Goal: Navigation & Orientation: Find specific page/section

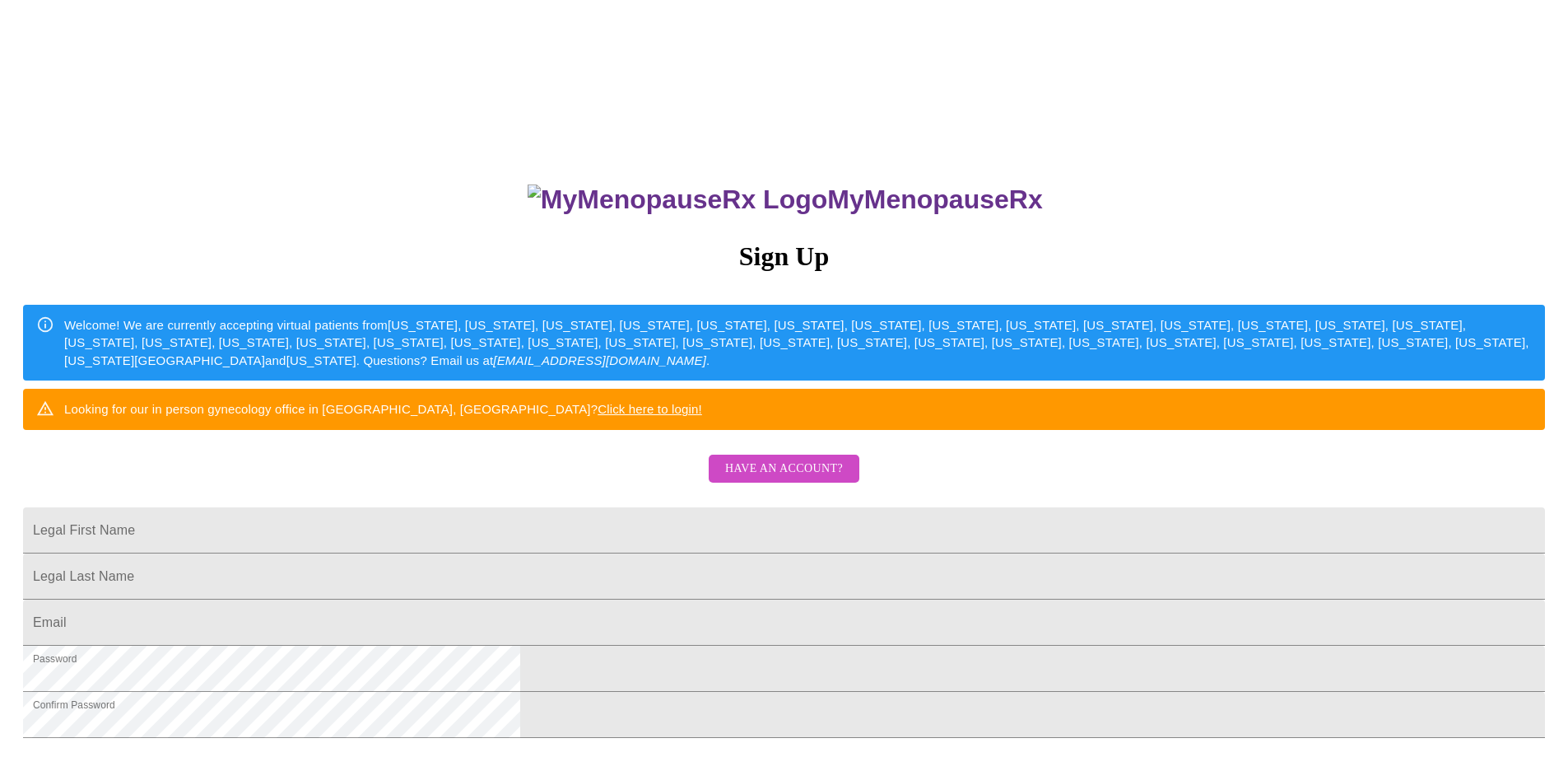
click at [747, 479] on span "Have an account?" at bounding box center [784, 468] width 118 height 21
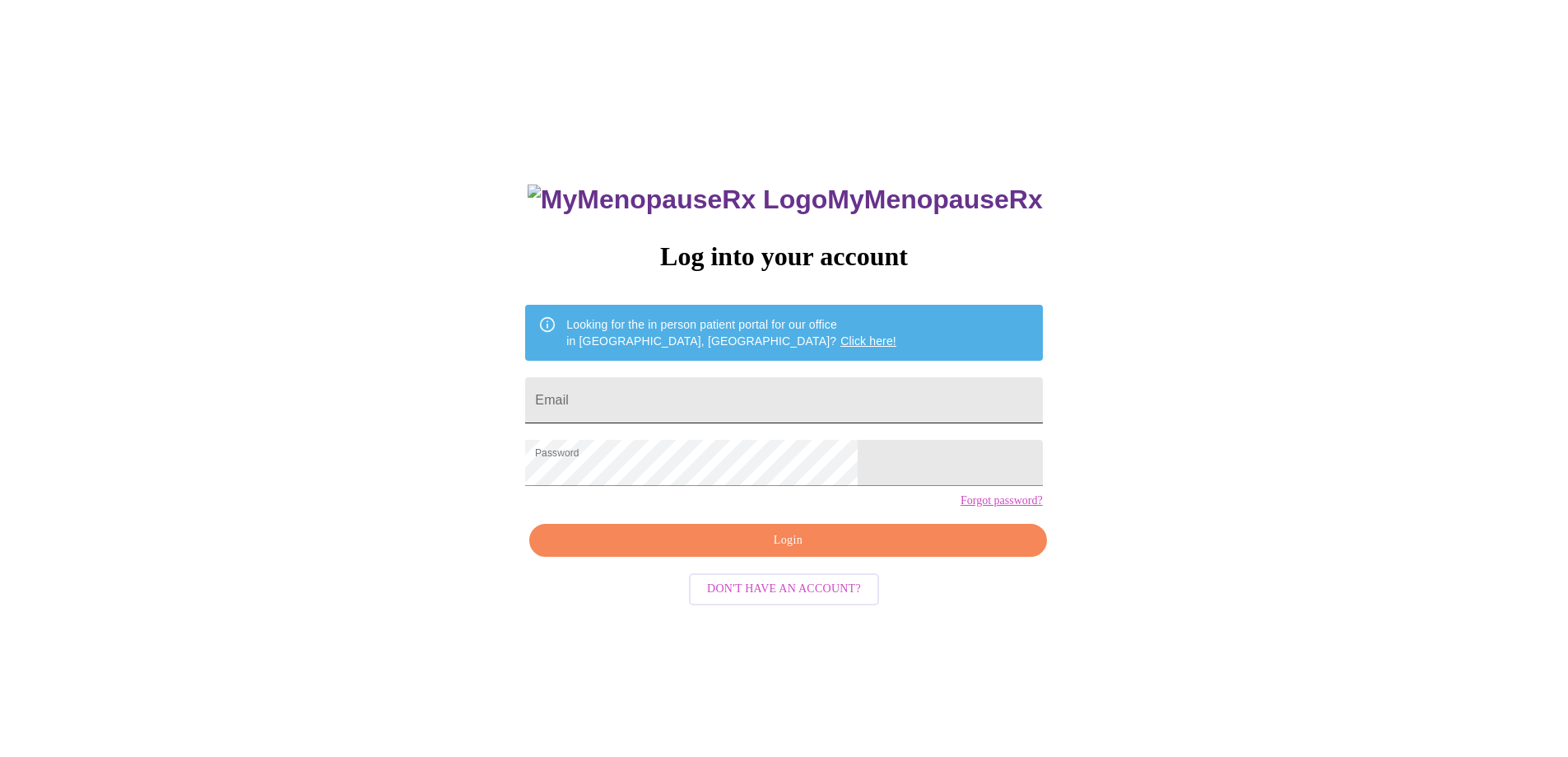
click at [768, 402] on input "Email" at bounding box center [784, 399] width 517 height 46
type input "[EMAIL_ADDRESS][DOMAIN_NAME]"
click at [817, 551] on span "Login" at bounding box center [787, 541] width 479 height 21
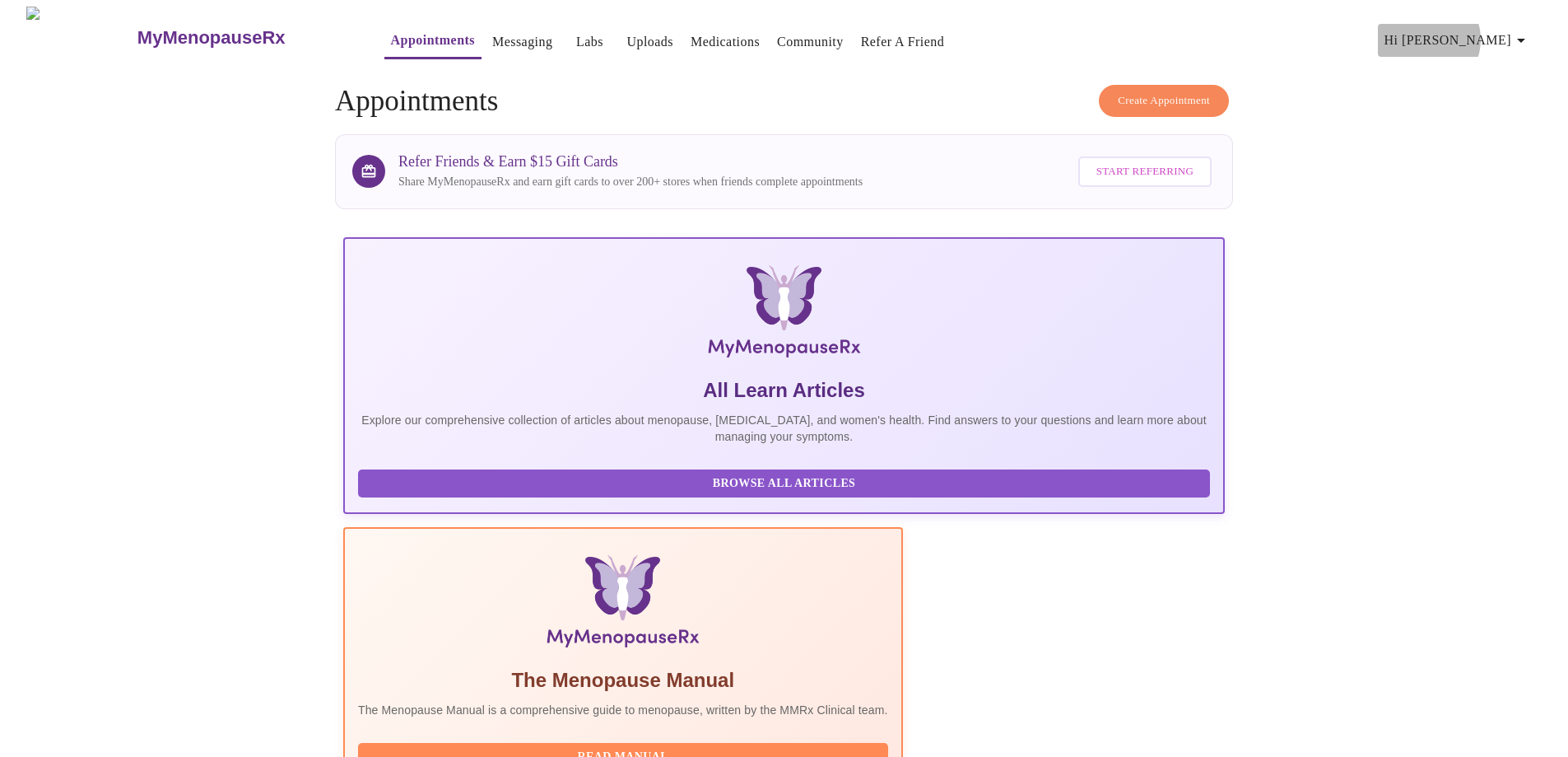
click at [1493, 33] on span "Hi [PERSON_NAME]" at bounding box center [1457, 40] width 146 height 23
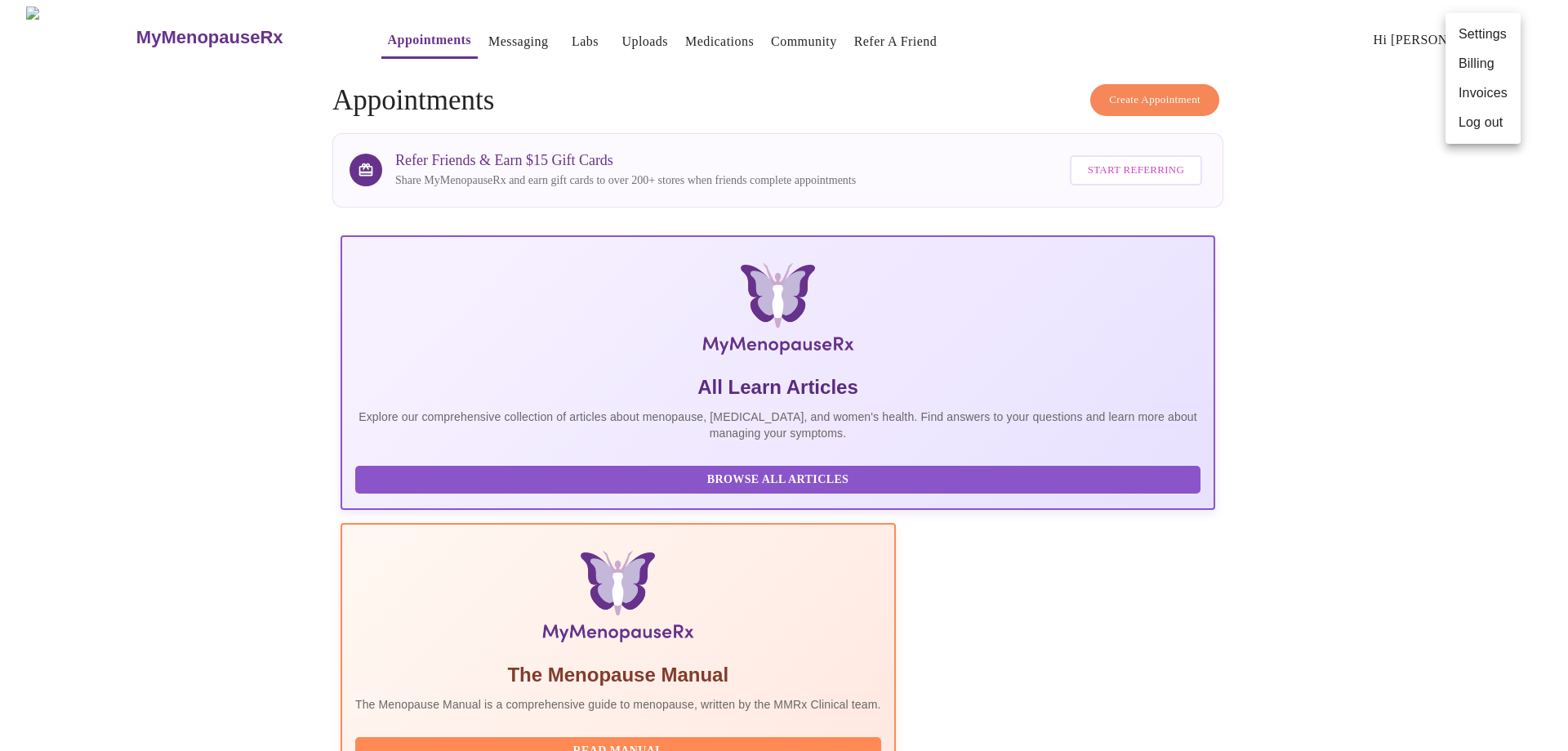
click at [1485, 86] on li "Invoices" at bounding box center [1482, 93] width 75 height 30
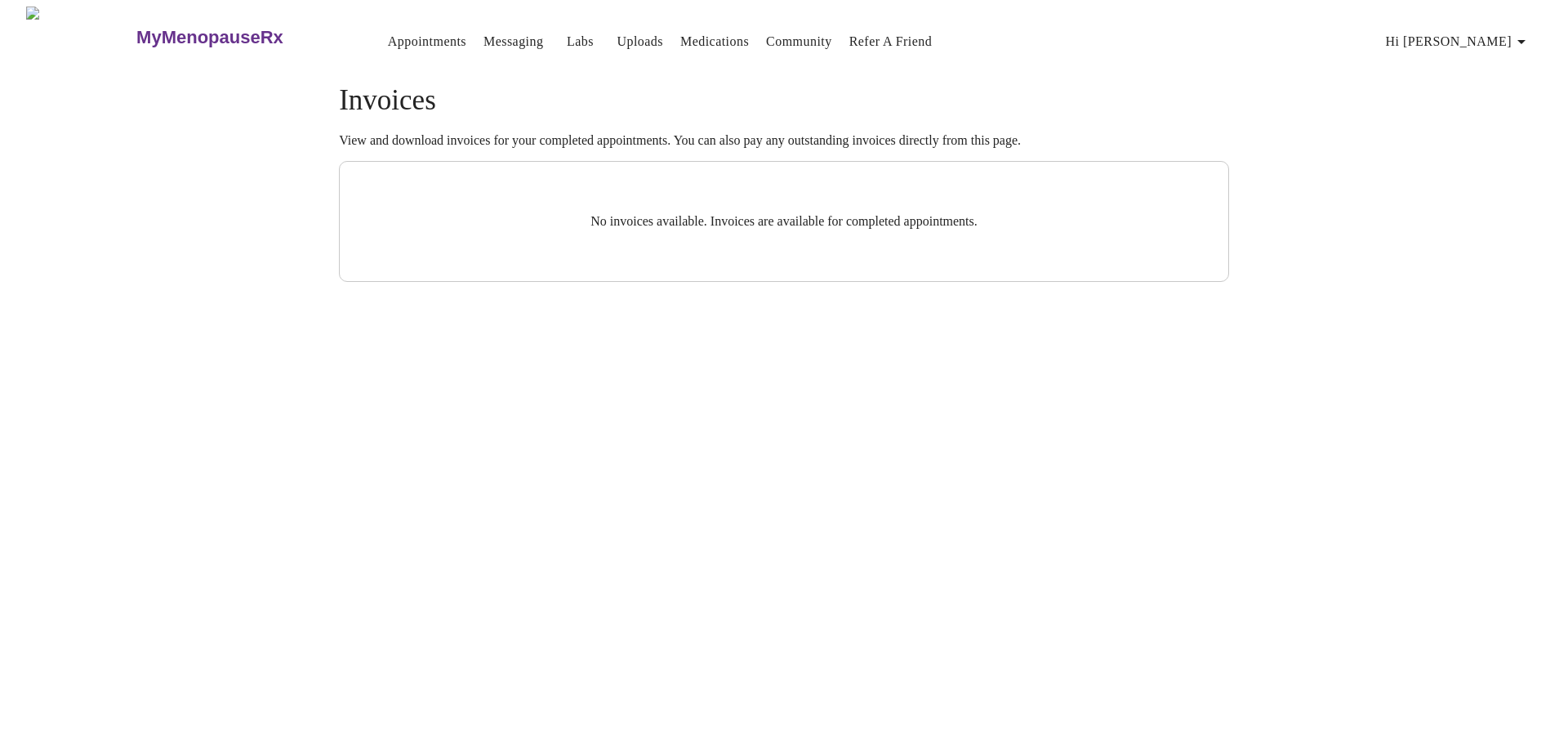
click at [1469, 36] on span "Hi [PERSON_NAME]" at bounding box center [1458, 42] width 145 height 23
click at [1479, 69] on li "Billing" at bounding box center [1496, 65] width 75 height 30
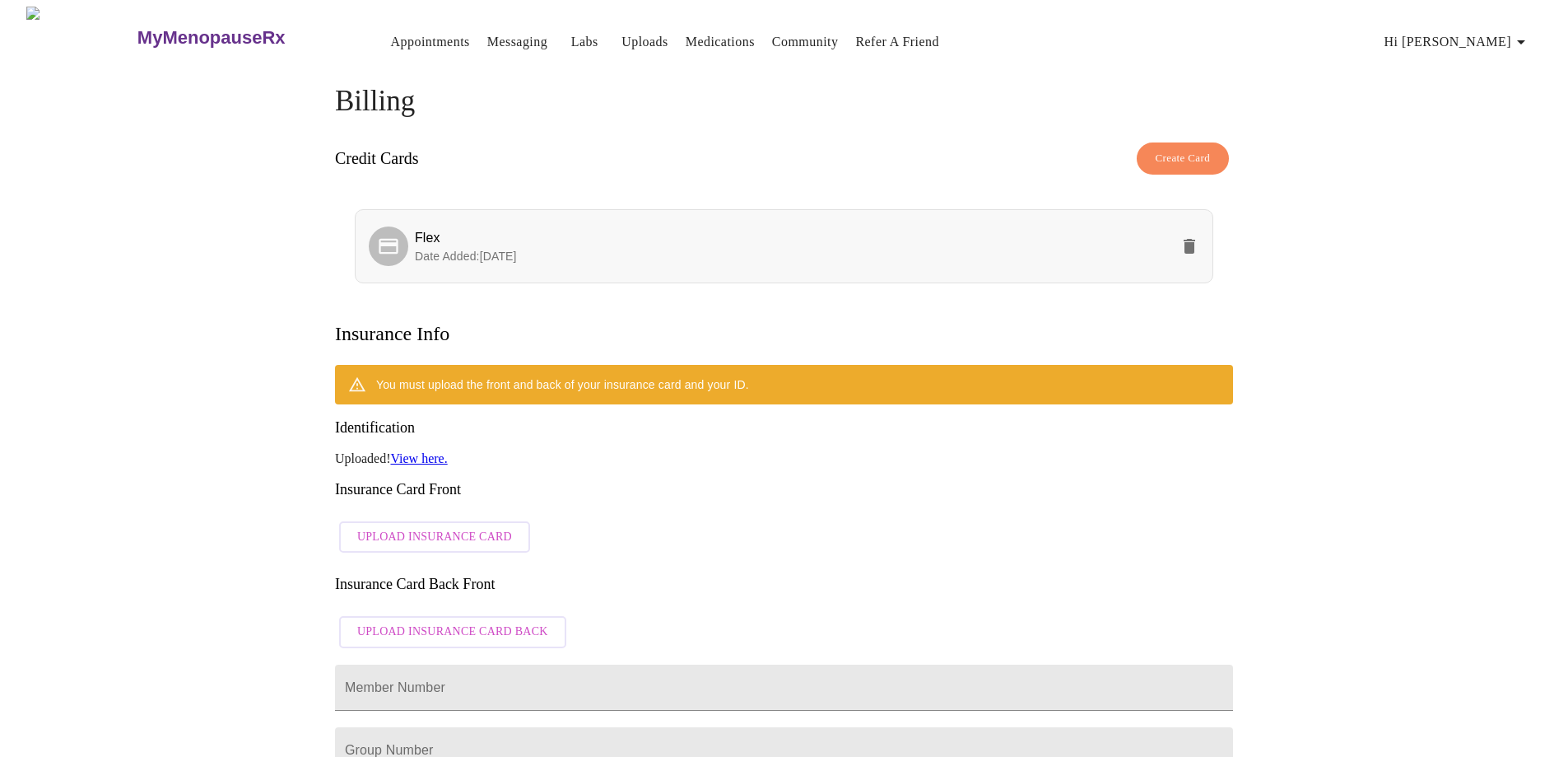
click at [683, 248] on p "Date Added: [DATE]" at bounding box center [792, 257] width 755 height 17
click at [1516, 32] on span "Hi [PERSON_NAME]" at bounding box center [1457, 42] width 146 height 23
click at [1511, 88] on li "Invoices" at bounding box center [1494, 95] width 76 height 30
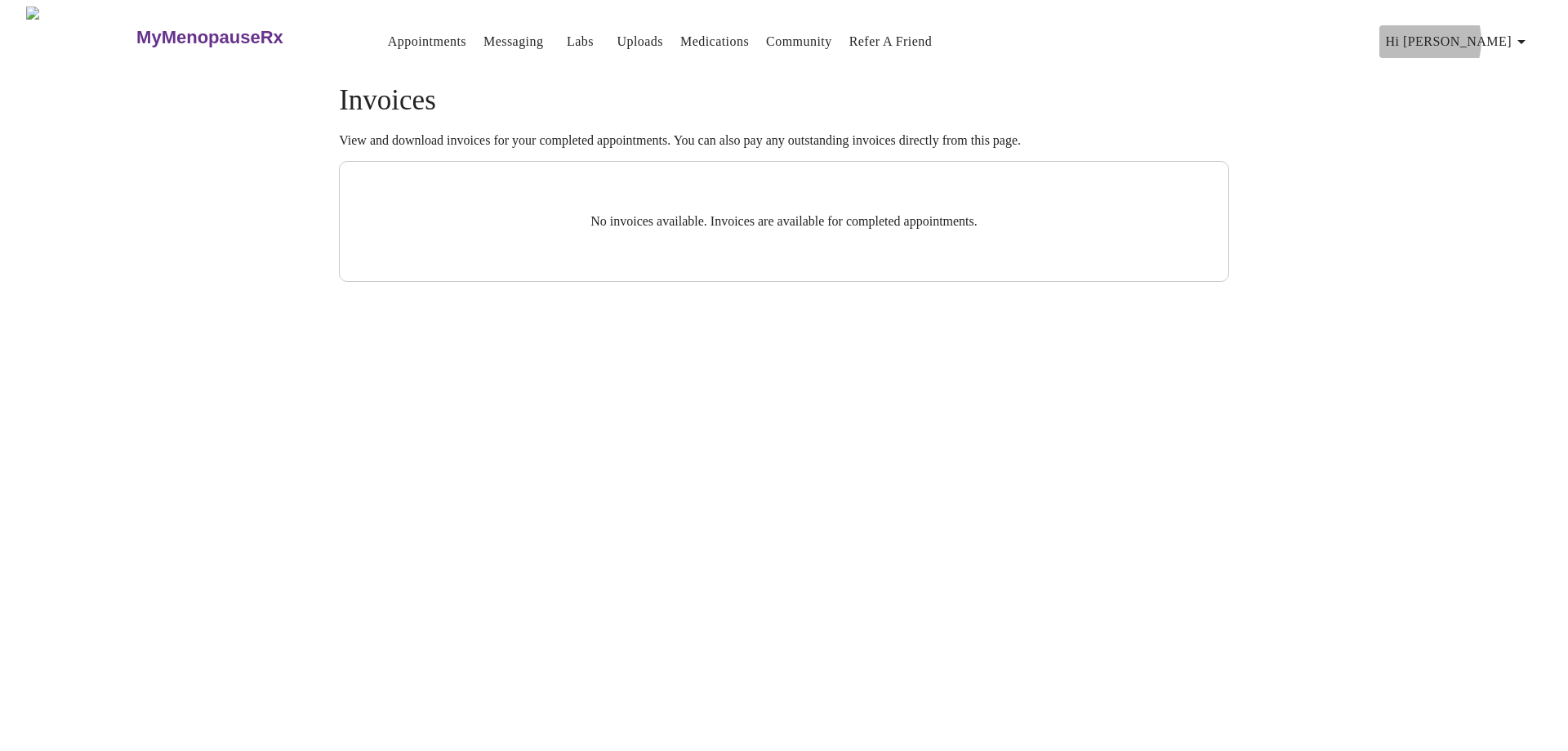
click at [1481, 33] on span "Hi [PERSON_NAME]" at bounding box center [1458, 42] width 145 height 23
drag, startPoint x: 1213, startPoint y: 82, endPoint x: 1204, endPoint y: 82, distance: 9.0
click at [1212, 82] on div at bounding box center [784, 376] width 1568 height 751
click at [680, 37] on link "Medications" at bounding box center [715, 42] width 69 height 23
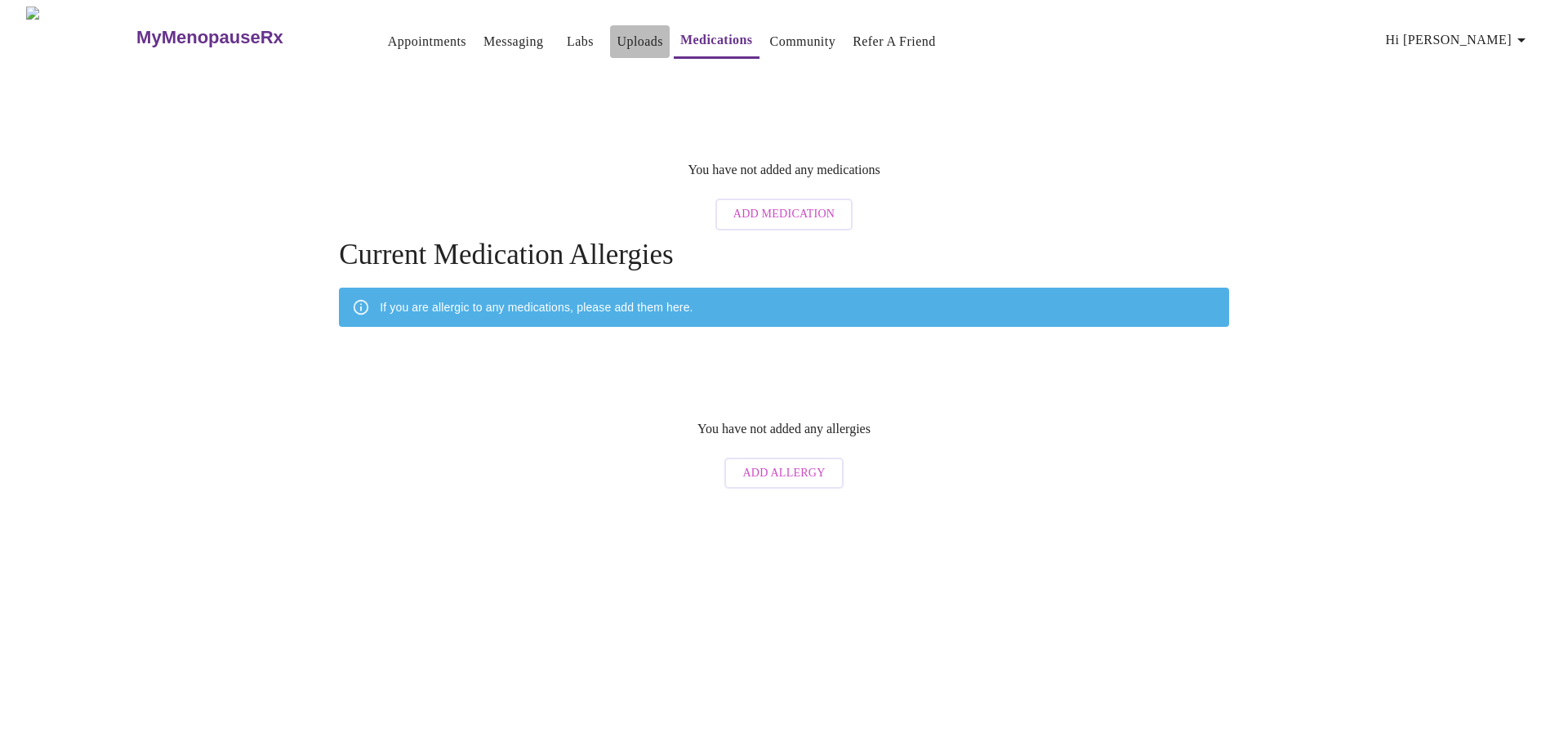
click at [616, 37] on link "Uploads" at bounding box center [639, 42] width 46 height 23
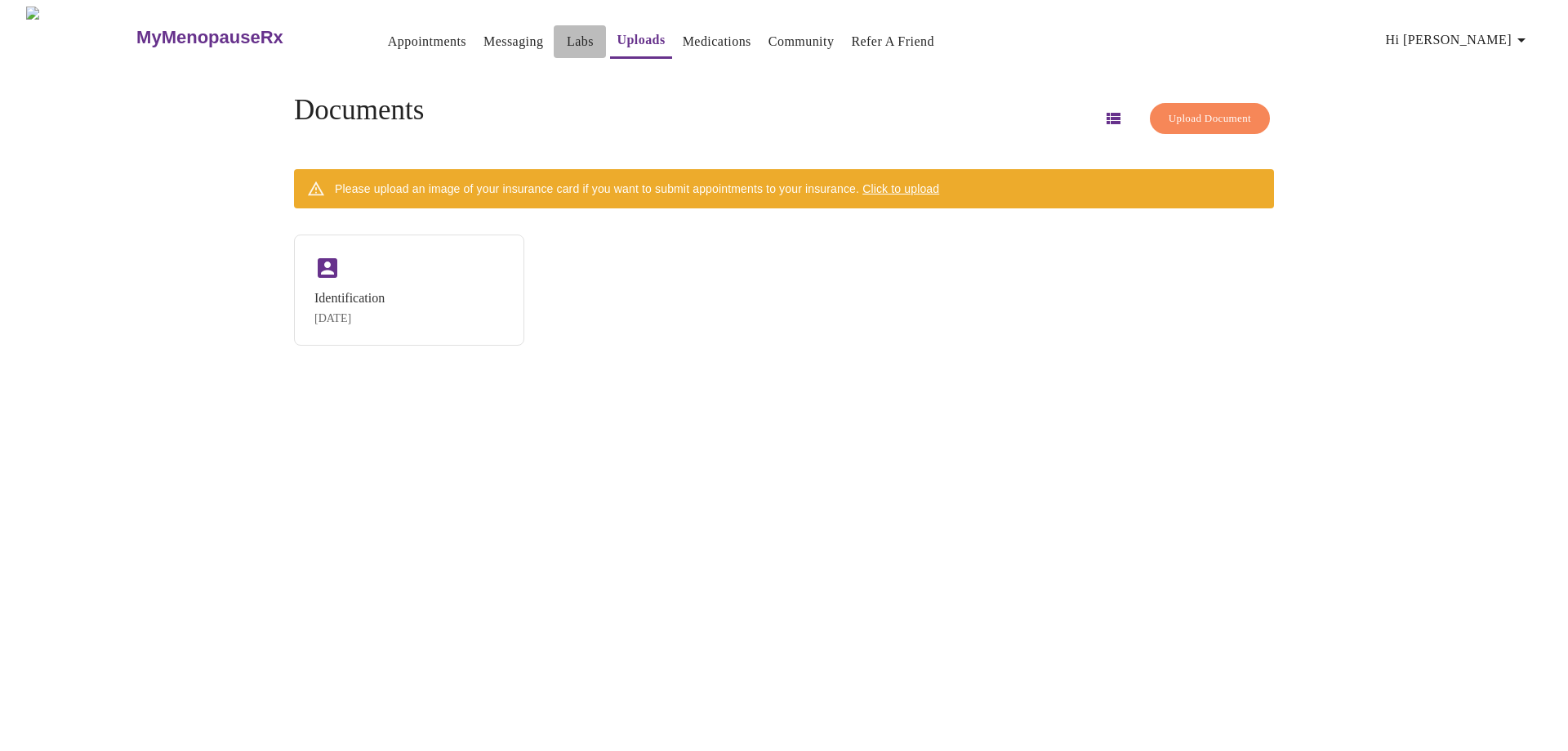
click at [567, 37] on link "Labs" at bounding box center [580, 42] width 27 height 23
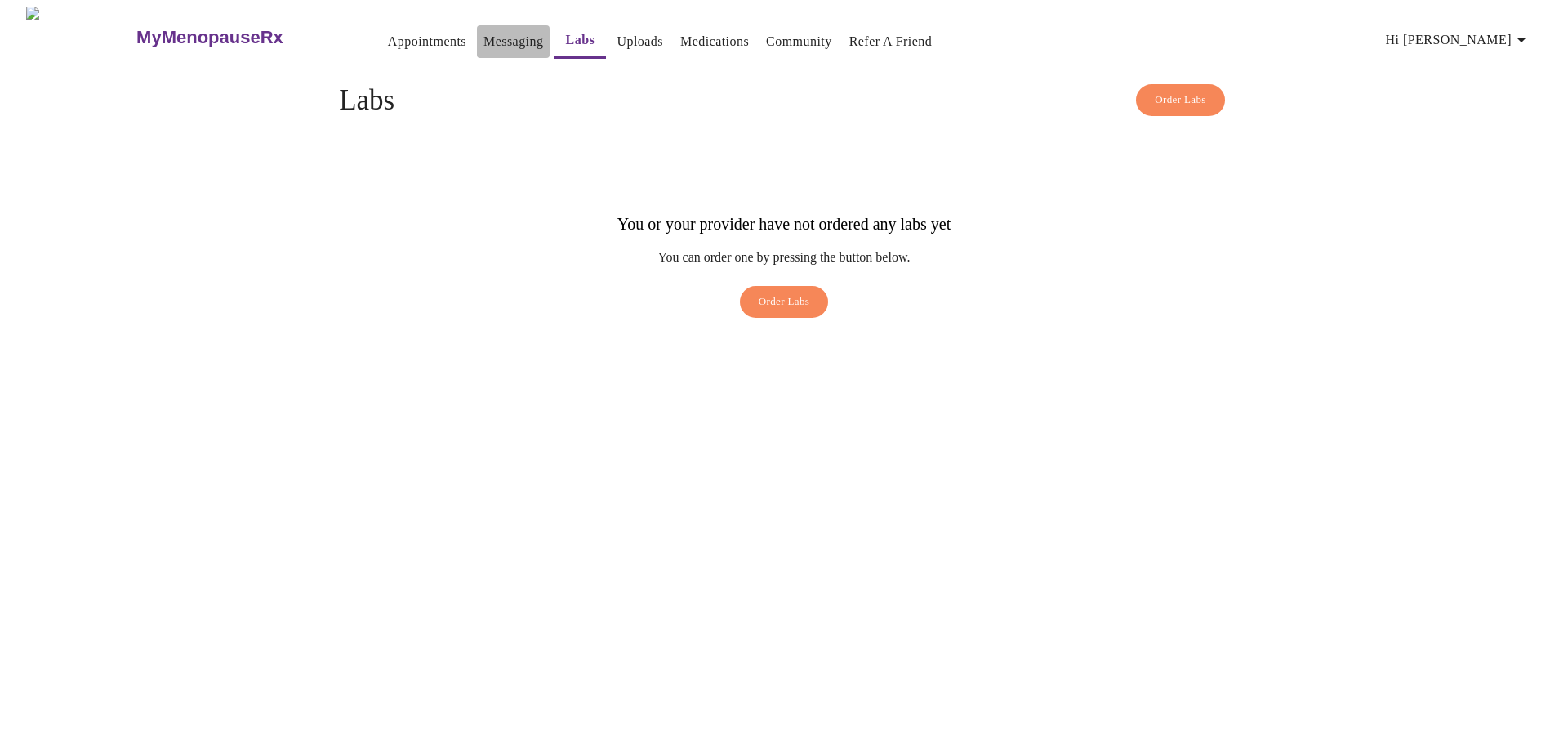
click at [483, 41] on link "Messaging" at bounding box center [513, 42] width 59 height 23
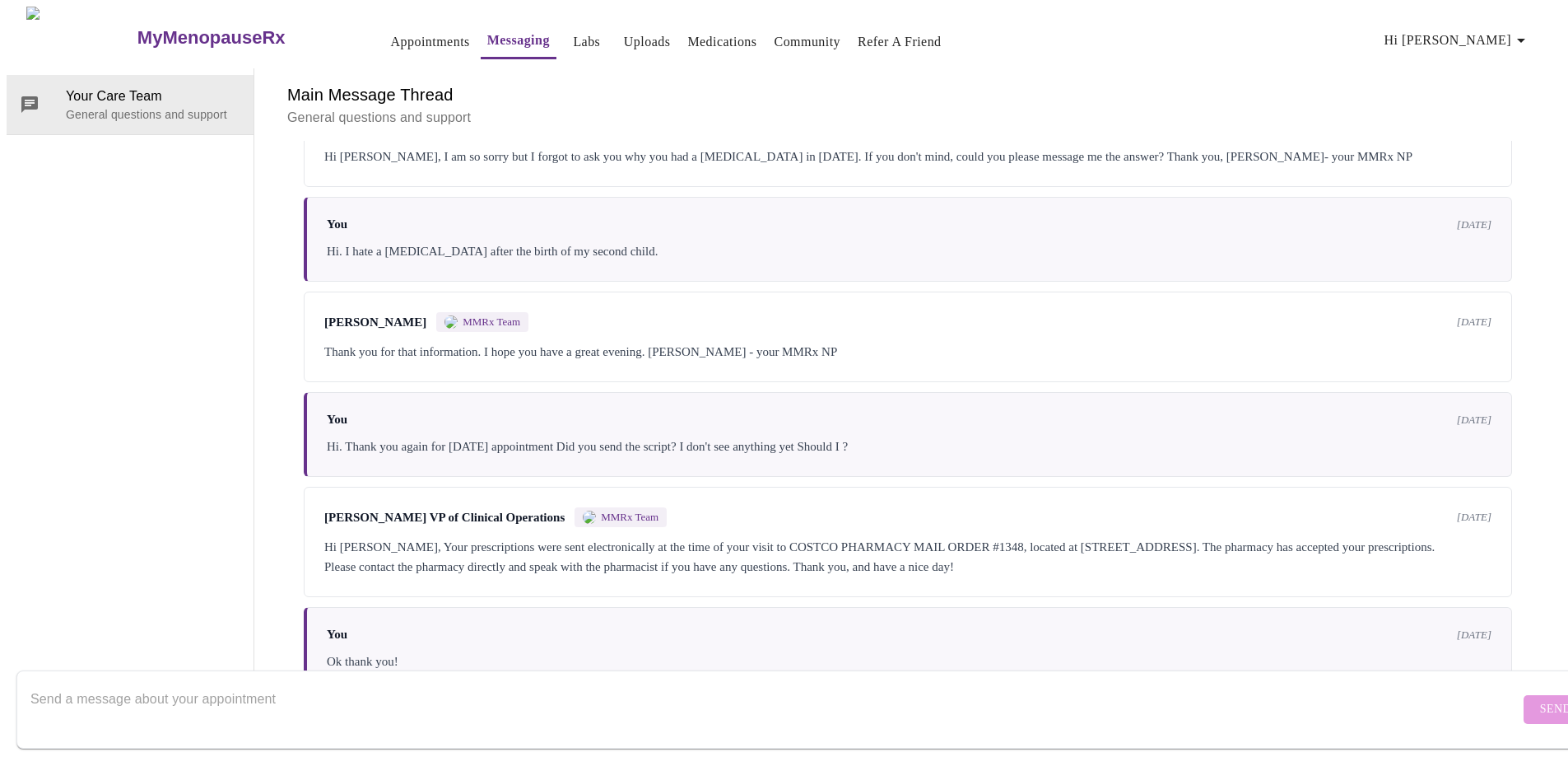
scroll to position [264, 0]
click at [384, 108] on p "General questions and support" at bounding box center [908, 117] width 1241 height 20
click at [391, 35] on link "Appointments" at bounding box center [430, 42] width 79 height 23
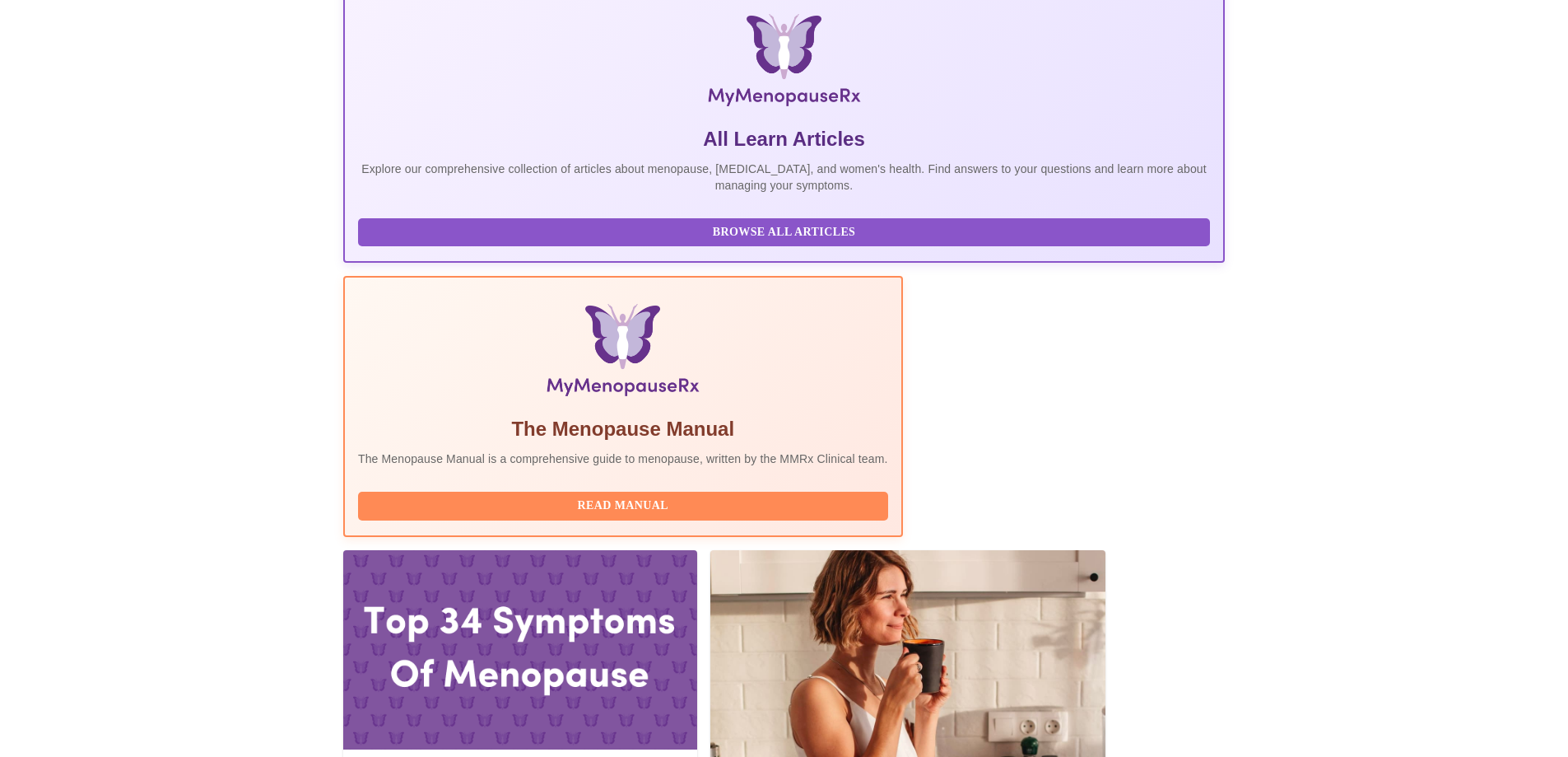
scroll to position [330, 0]
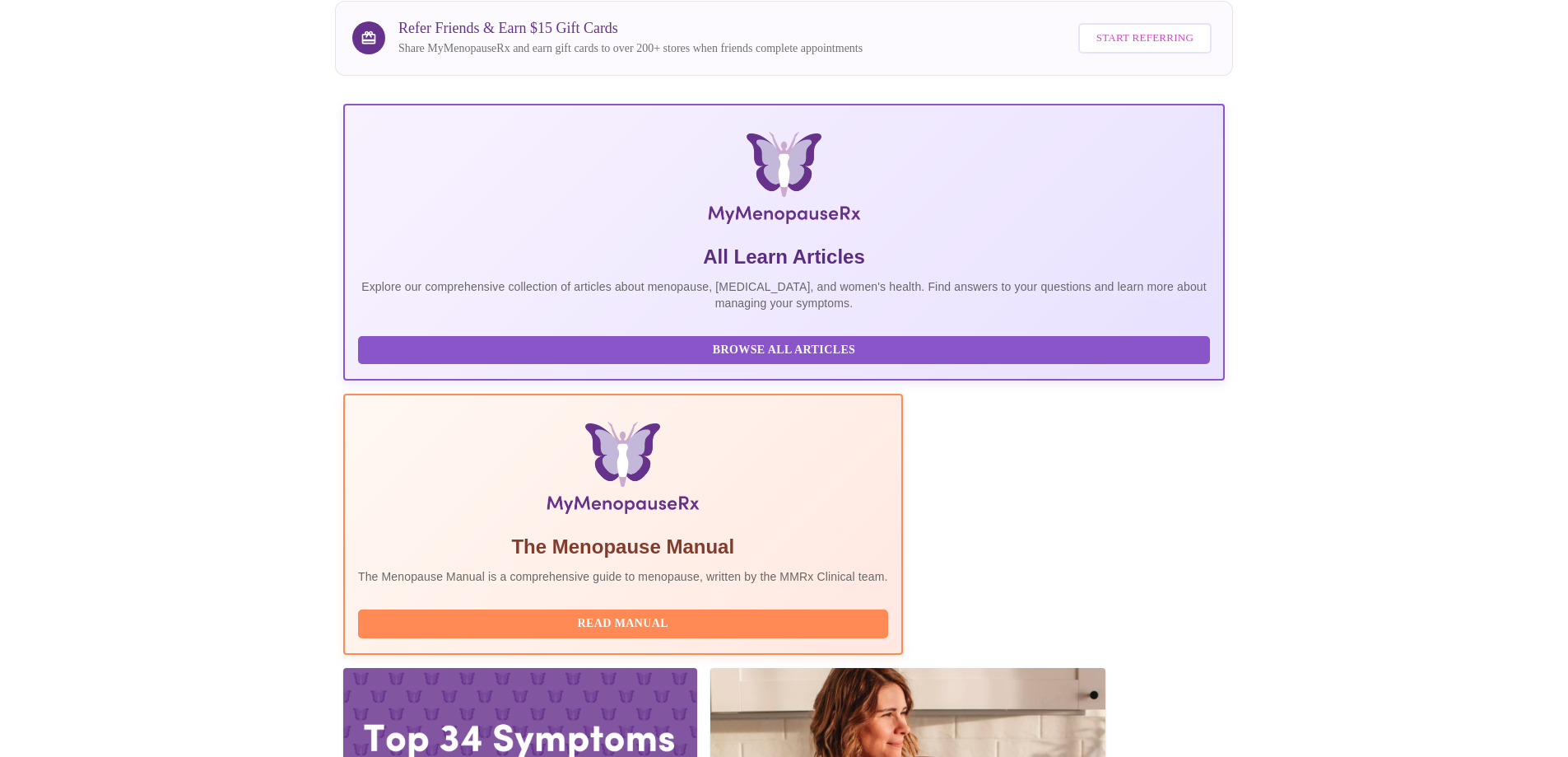
scroll to position [0, 0]
